Goal: Check status: Check status

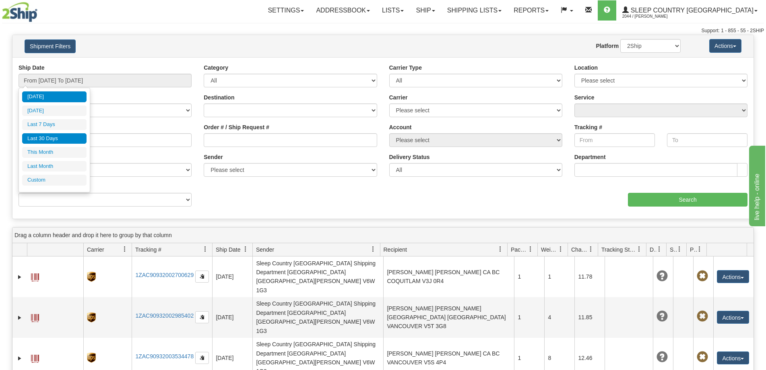
click at [48, 140] on li "Last 30 Days" at bounding box center [54, 138] width 64 height 11
type input "From [DATE] To [DATE]"
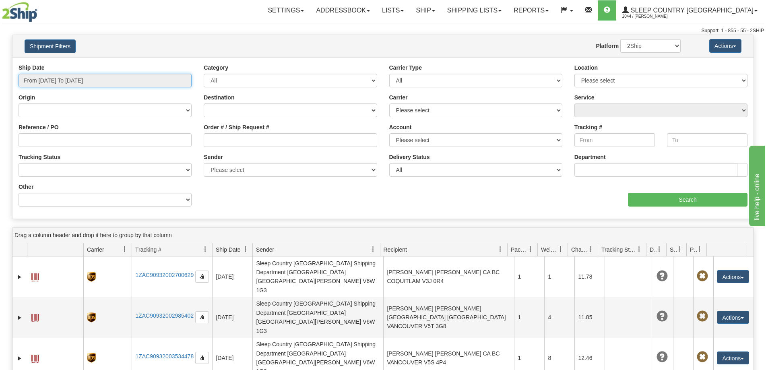
click at [56, 76] on input "From [DATE] To [DATE]" at bounding box center [105, 81] width 173 height 14
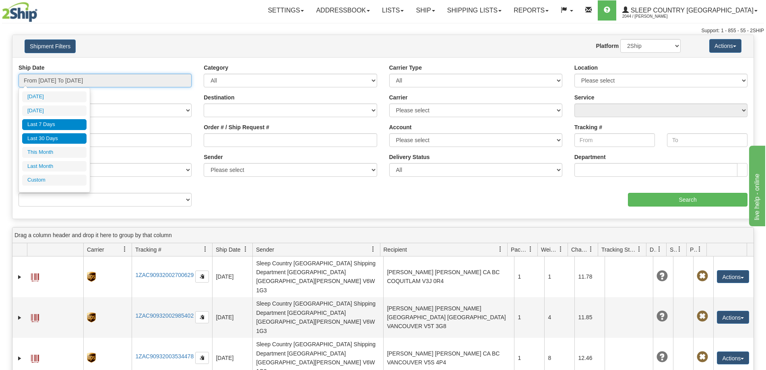
type input "[DATE]"
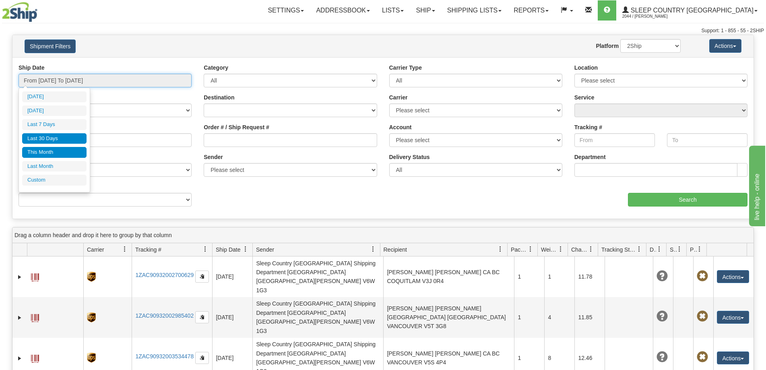
type input "[DATE]"
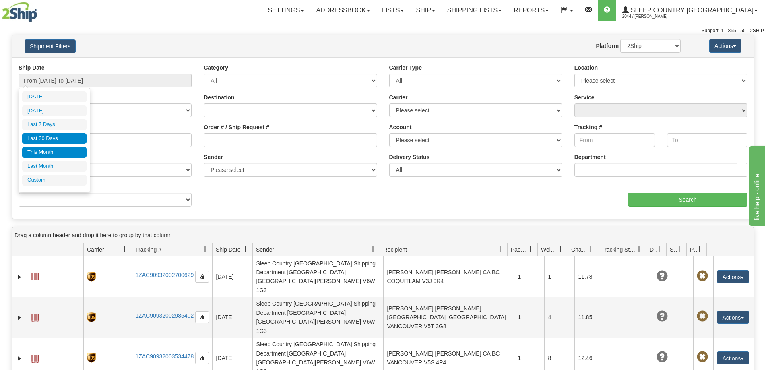
drag, startPoint x: 37, startPoint y: 178, endPoint x: 70, endPoint y: 157, distance: 39.4
click at [37, 178] on li "Custom" at bounding box center [54, 180] width 64 height 11
type input "[DATE]"
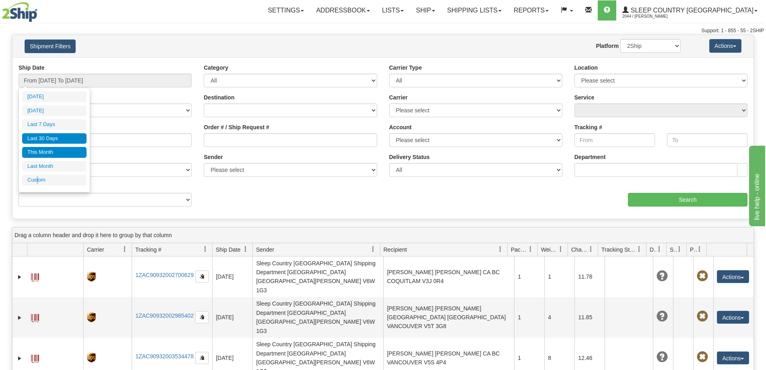
type input "[DATE]"
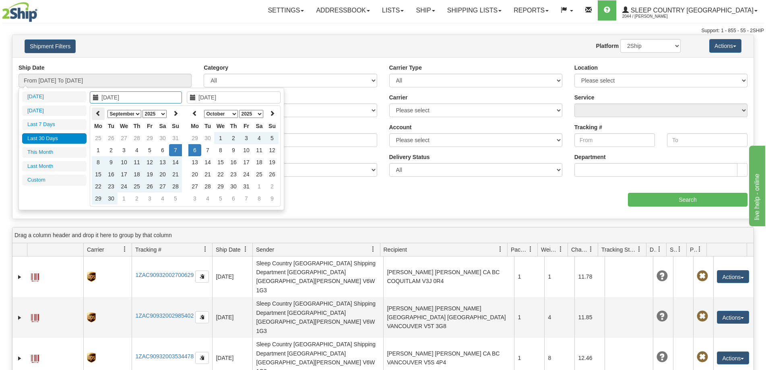
click at [96, 113] on icon at bounding box center [98, 113] width 6 height 6
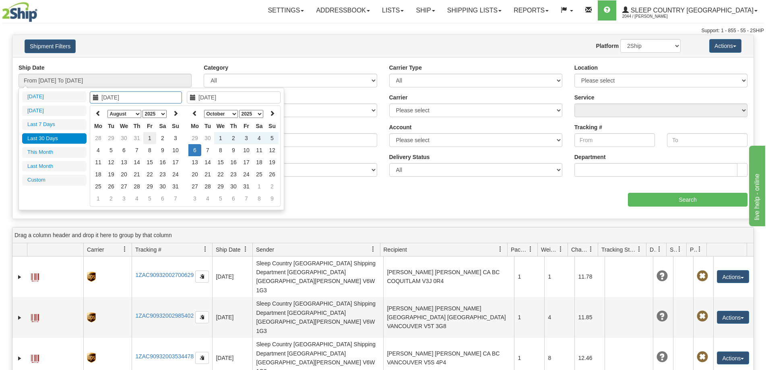
type input "[DATE]"
click at [149, 136] on td "1" at bounding box center [149, 138] width 13 height 12
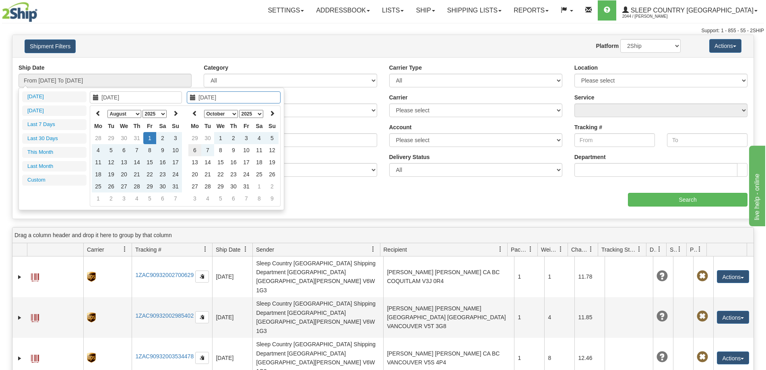
type input "[DATE]"
click at [196, 151] on td "6" at bounding box center [194, 150] width 13 height 12
type input "From [DATE] To [DATE]"
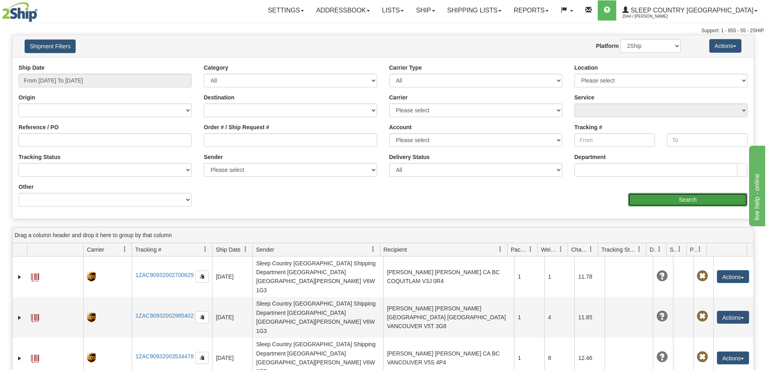
click at [641, 199] on input "Search" at bounding box center [688, 200] width 120 height 14
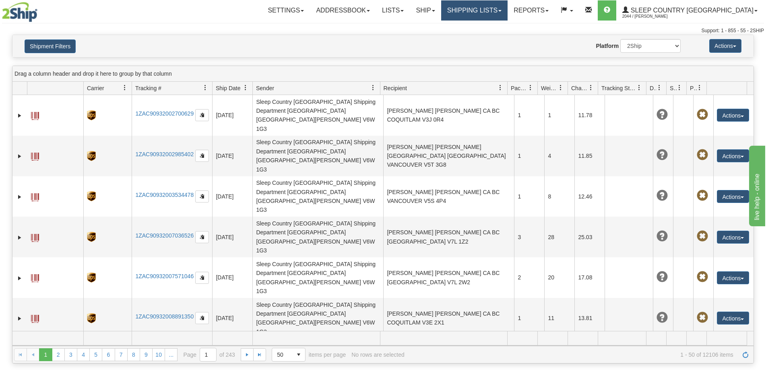
click at [508, 12] on link "Shipping lists" at bounding box center [474, 10] width 66 height 20
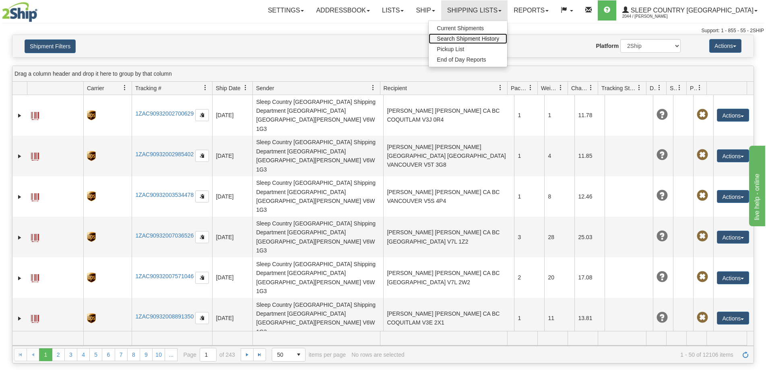
click at [499, 38] on span "Search Shipment History" at bounding box center [468, 38] width 62 height 6
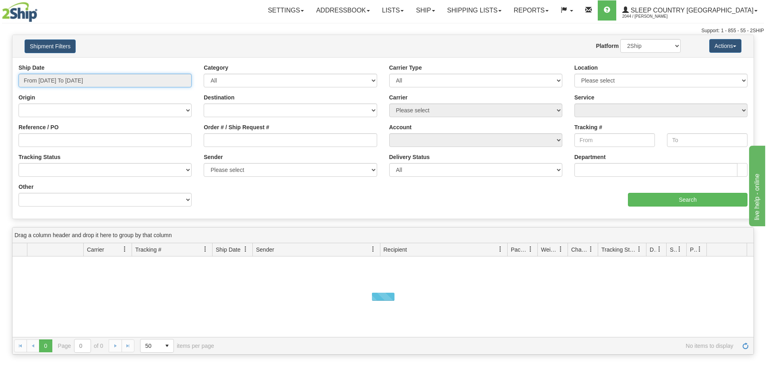
type input "[DATE]"
click at [76, 79] on input "From [DATE] To [DATE]" at bounding box center [105, 81] width 173 height 14
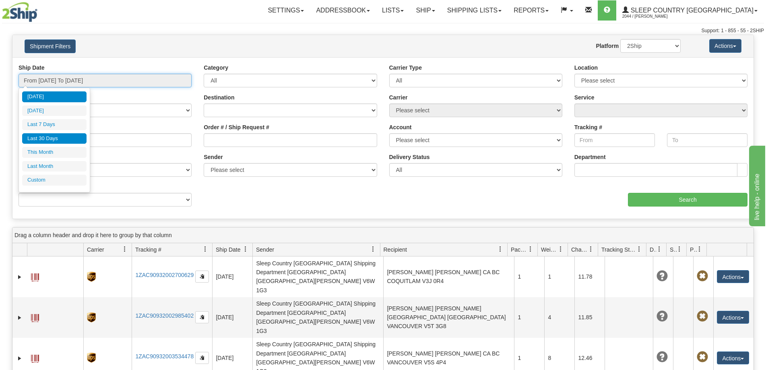
type input "[DATE]"
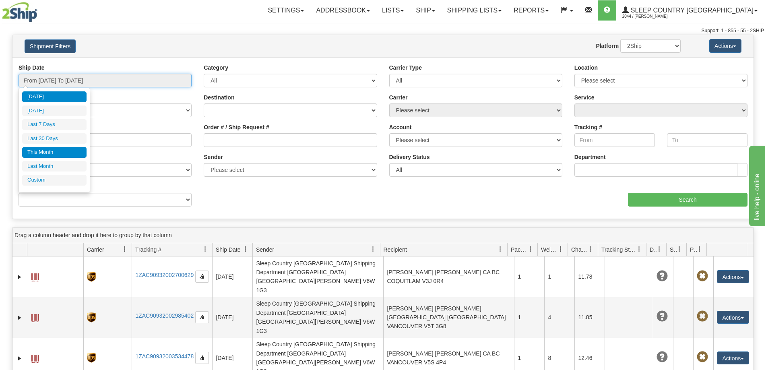
type input "[DATE]"
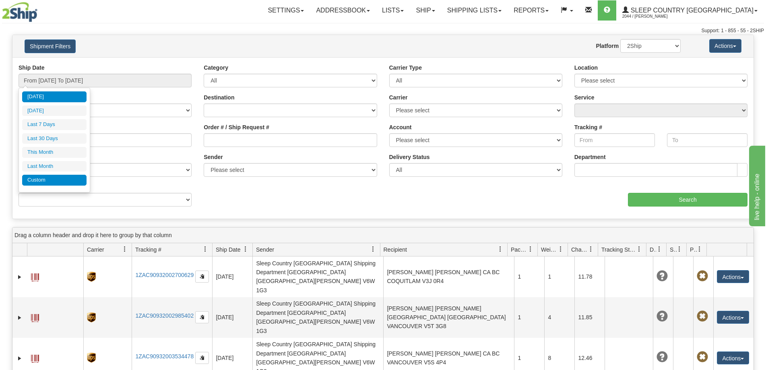
click at [40, 178] on li "Custom" at bounding box center [54, 180] width 64 height 11
type input "[DATE]"
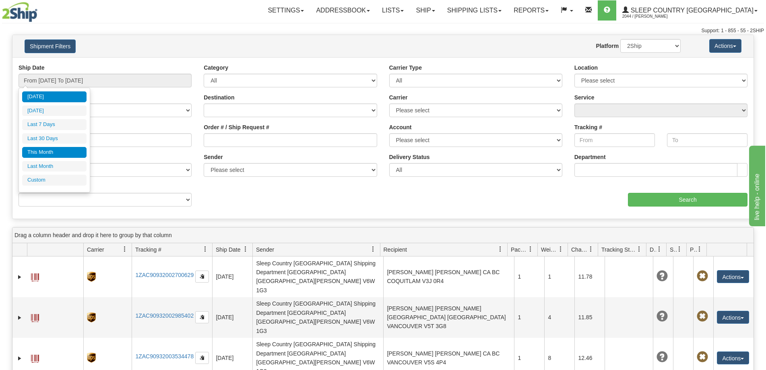
type input "[DATE]"
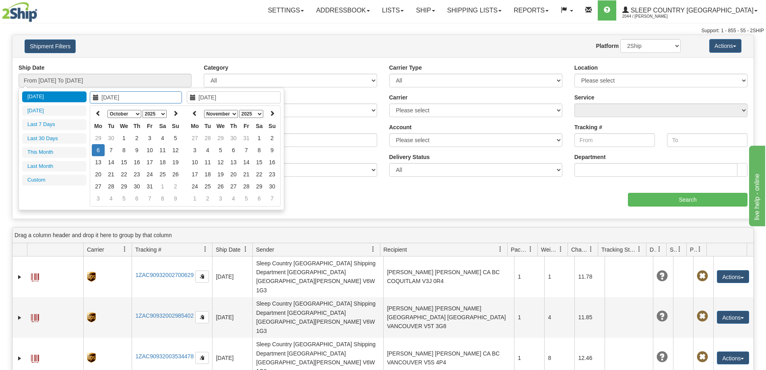
type input "[DATE]"
click at [99, 114] on icon at bounding box center [98, 113] width 6 height 6
type input "[DATE]"
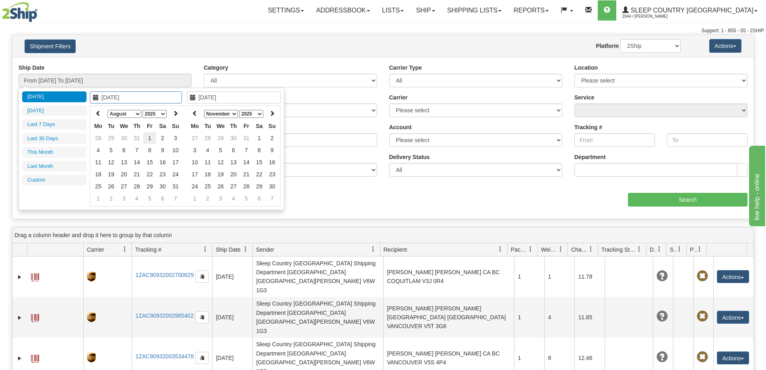
click at [149, 136] on td "1" at bounding box center [149, 138] width 13 height 12
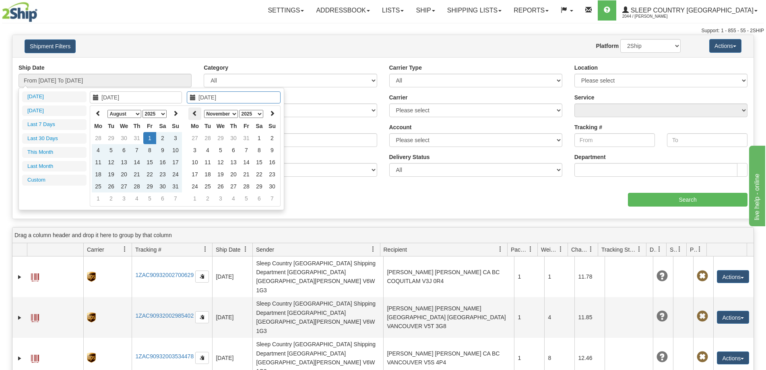
click at [194, 114] on icon at bounding box center [195, 113] width 6 height 6
type input "[DATE]"
click at [197, 151] on td "6" at bounding box center [194, 150] width 13 height 12
type input "From [DATE] To [DATE]"
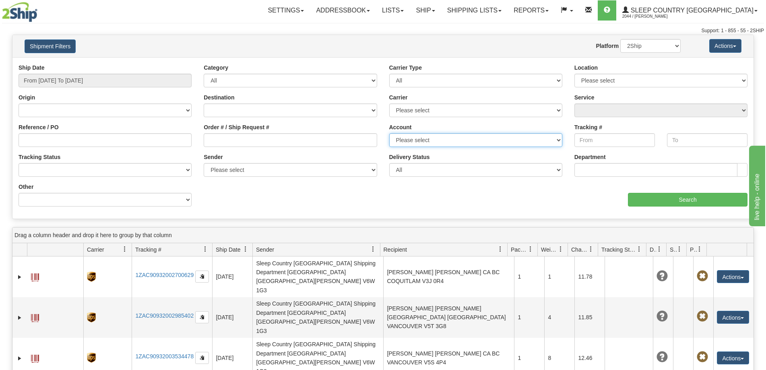
click at [423, 139] on select "Please select [GEOGRAPHIC_DATA] Post 300 Purolator Sleep Country [GEOGRAPHIC_DA…" at bounding box center [475, 140] width 173 height 14
drag, startPoint x: 612, startPoint y: 142, endPoint x: 604, endPoint y: 142, distance: 8.5
click at [612, 141] on input "Tracking #" at bounding box center [614, 140] width 81 height 14
paste input "3924 8381 0113"
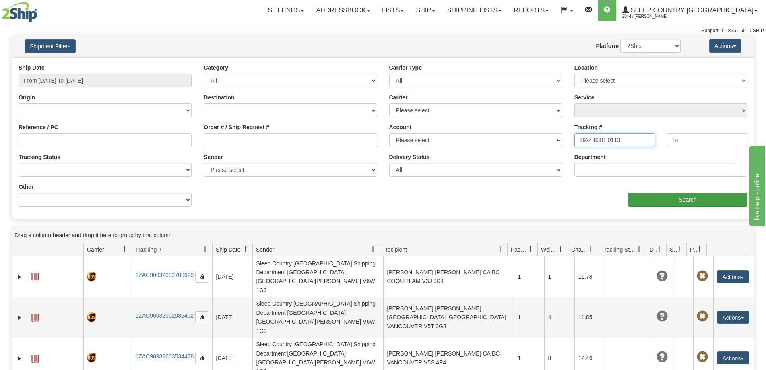
type input "3924 8381 0113"
click at [711, 199] on input "Search" at bounding box center [688, 200] width 120 height 14
